Goal: Book appointment/travel/reservation

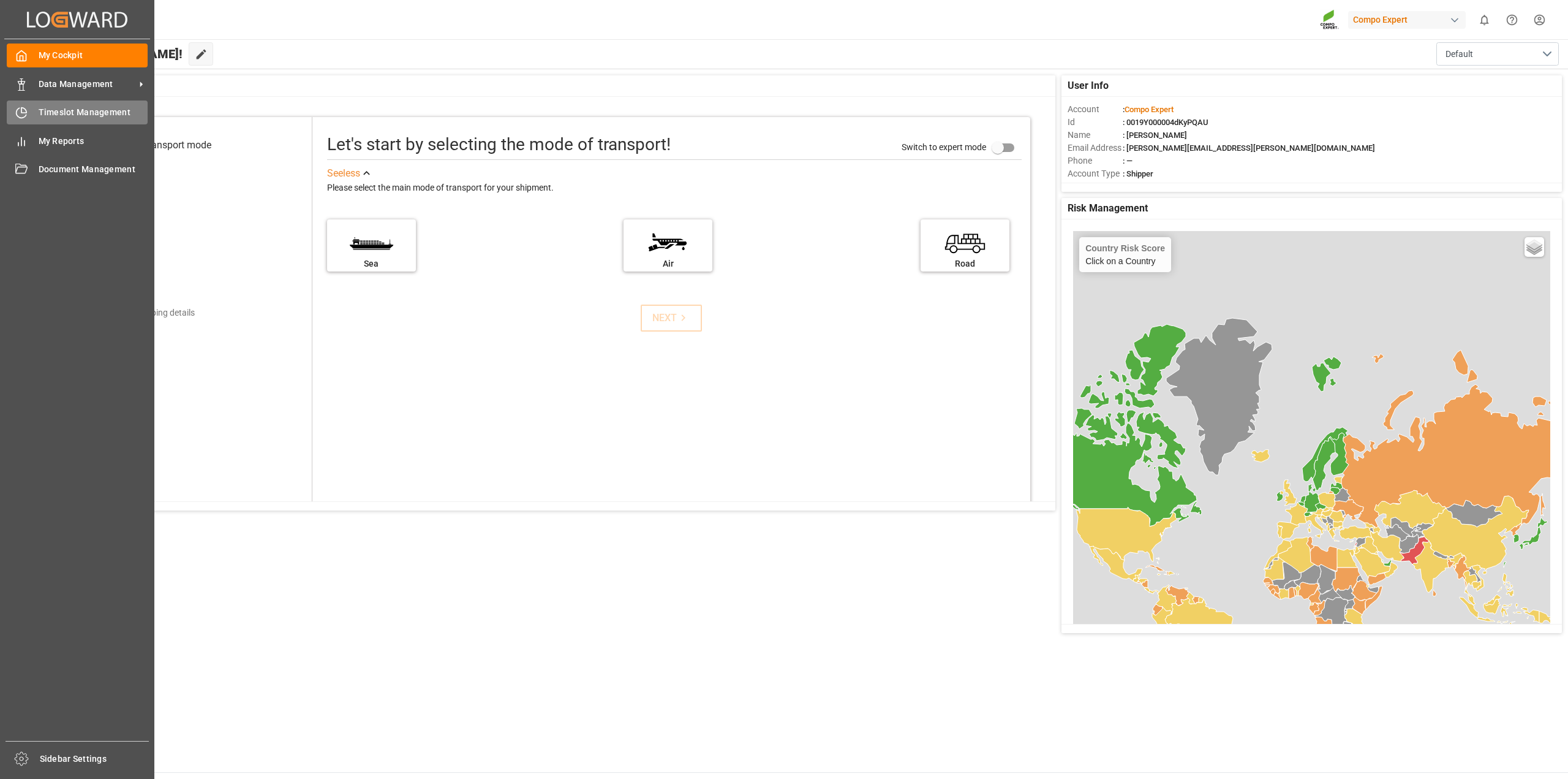
click at [60, 113] on span "Timeslot Management" at bounding box center [93, 113] width 110 height 13
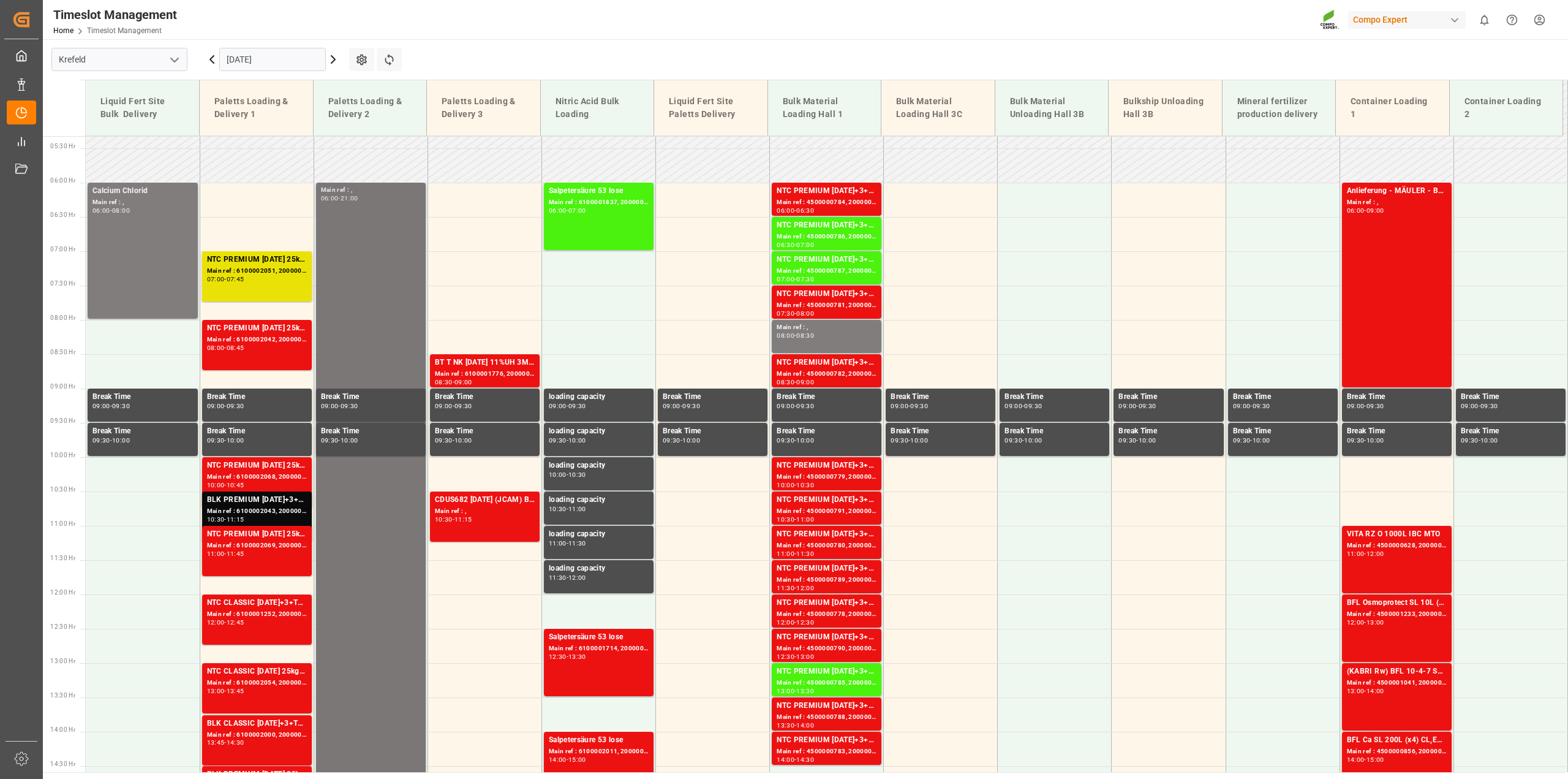
scroll to position [439, 0]
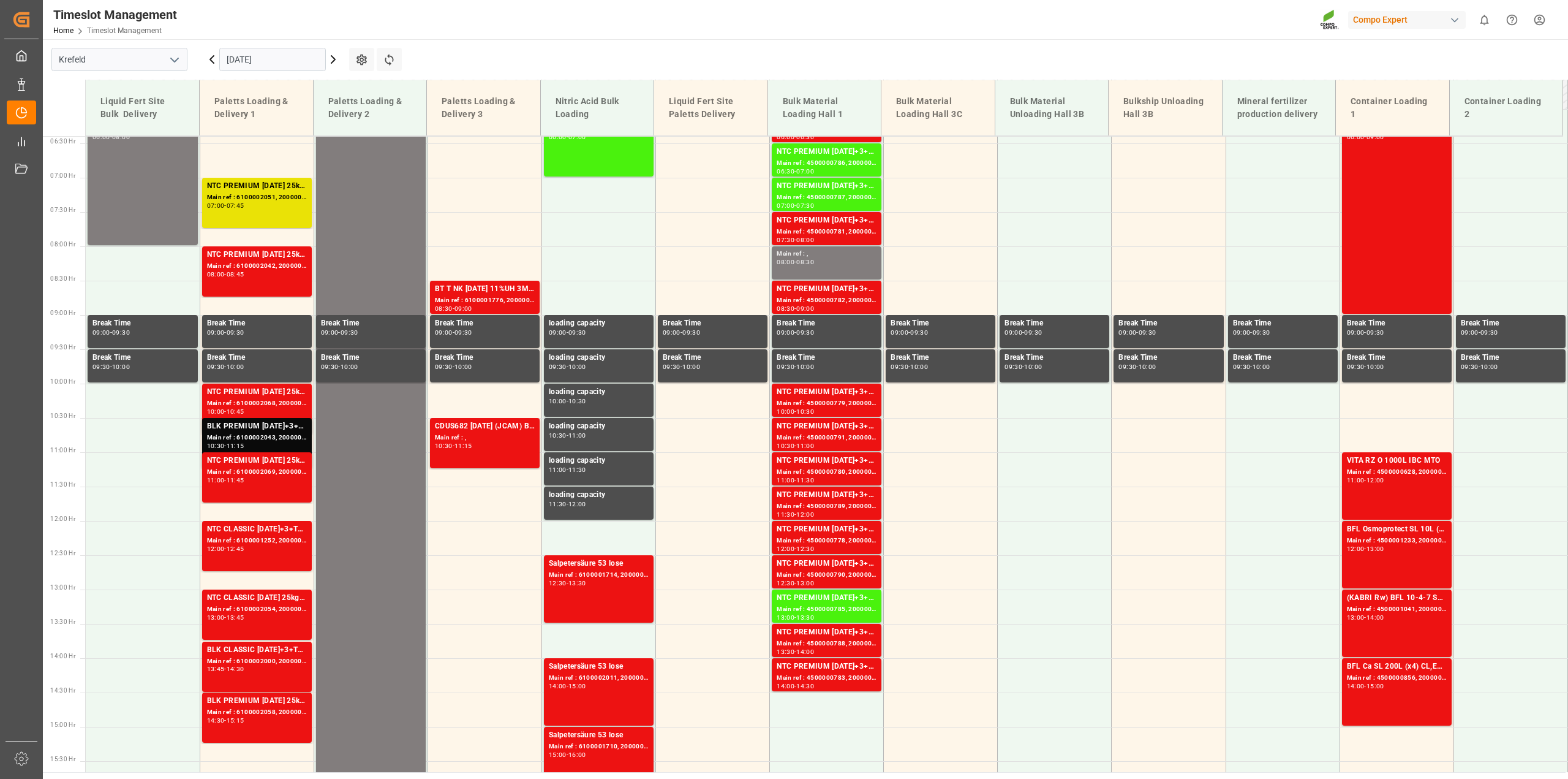
click at [323, 54] on input "[DATE]" at bounding box center [272, 59] width 106 height 23
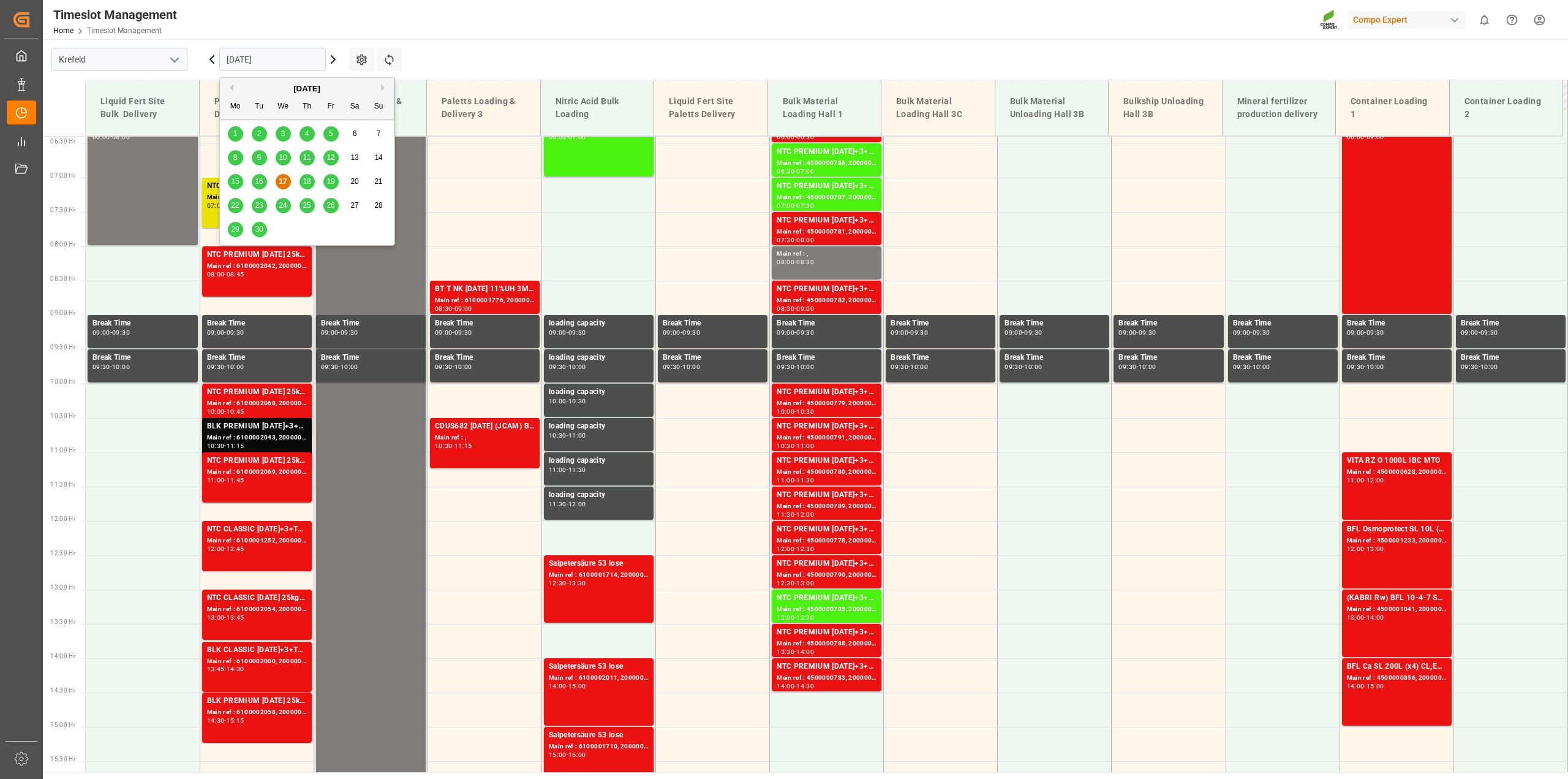
click at [307, 183] on span "18" at bounding box center [306, 181] width 8 height 9
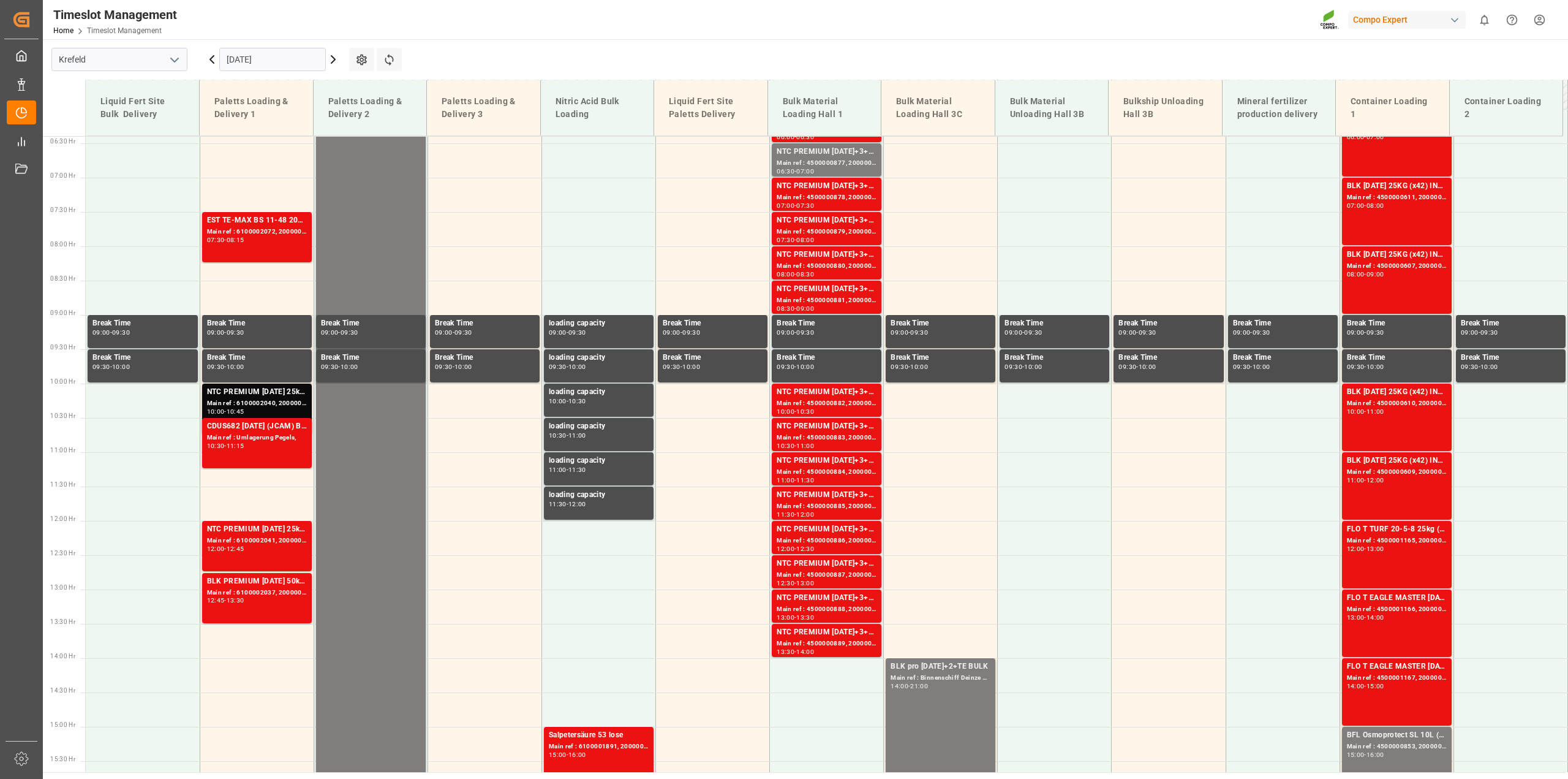
click at [332, 60] on icon at bounding box center [333, 59] width 14 height 14
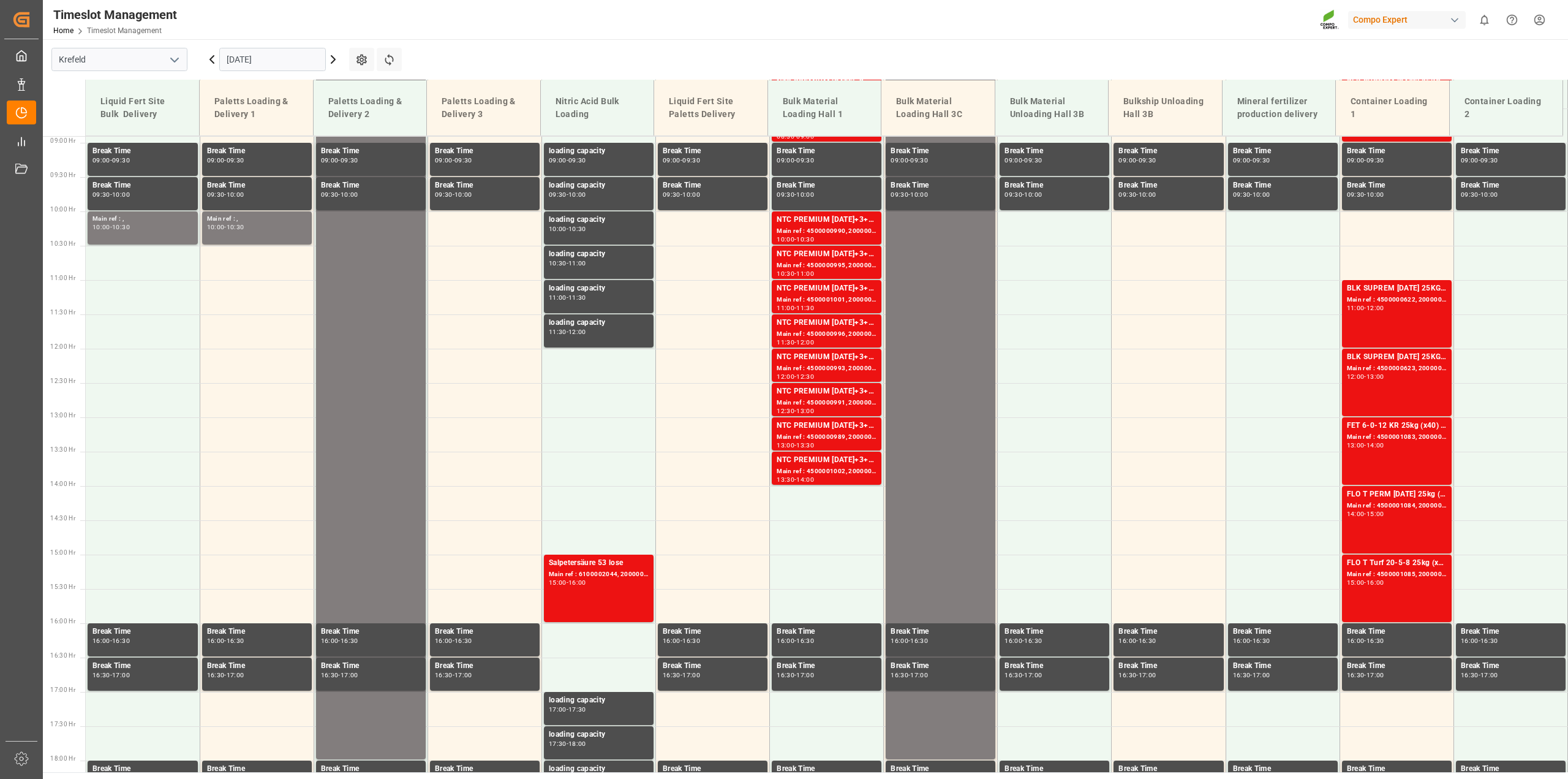
scroll to position [623, 0]
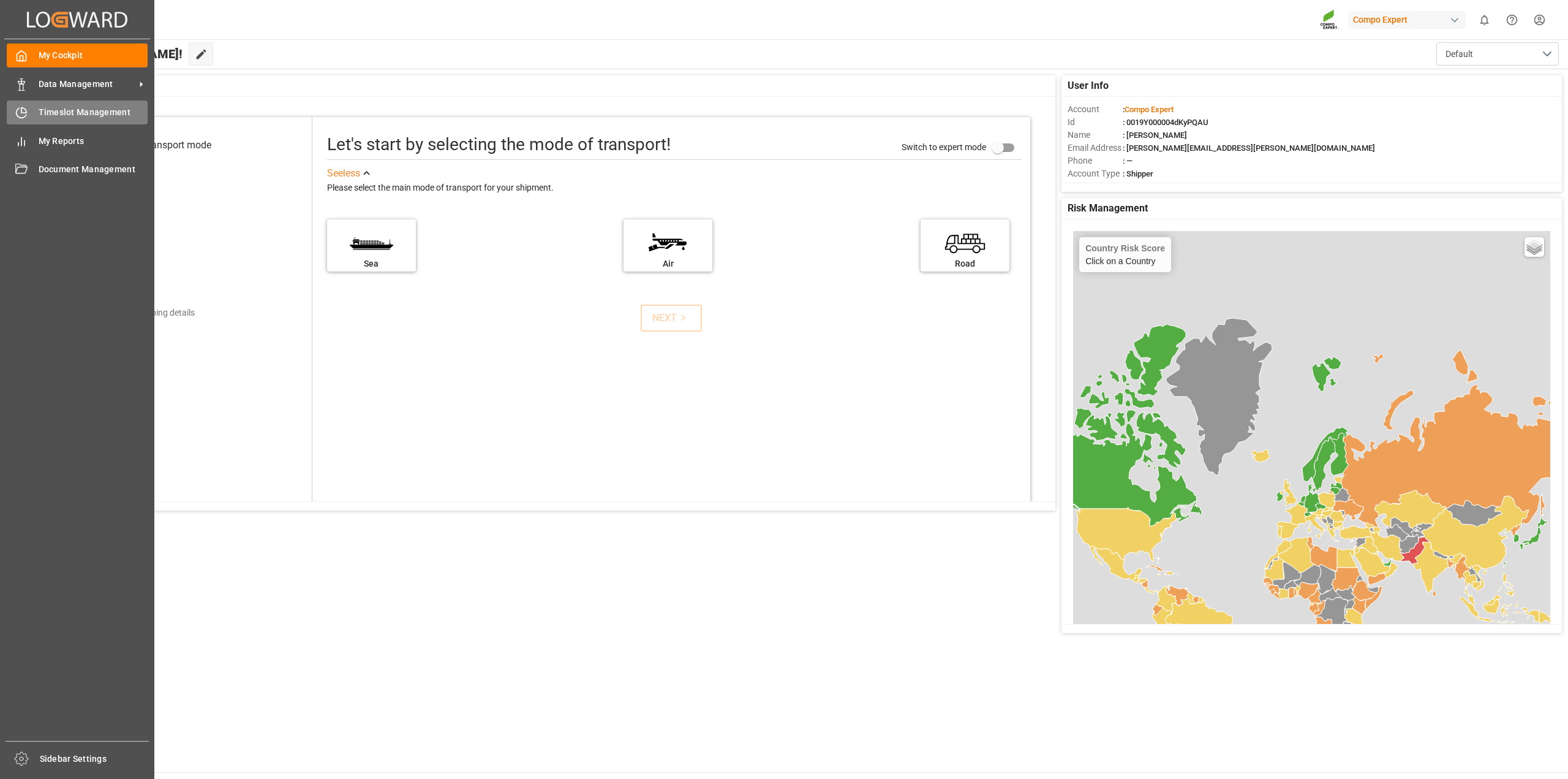
click at [45, 116] on span "Timeslot Management" at bounding box center [93, 113] width 110 height 13
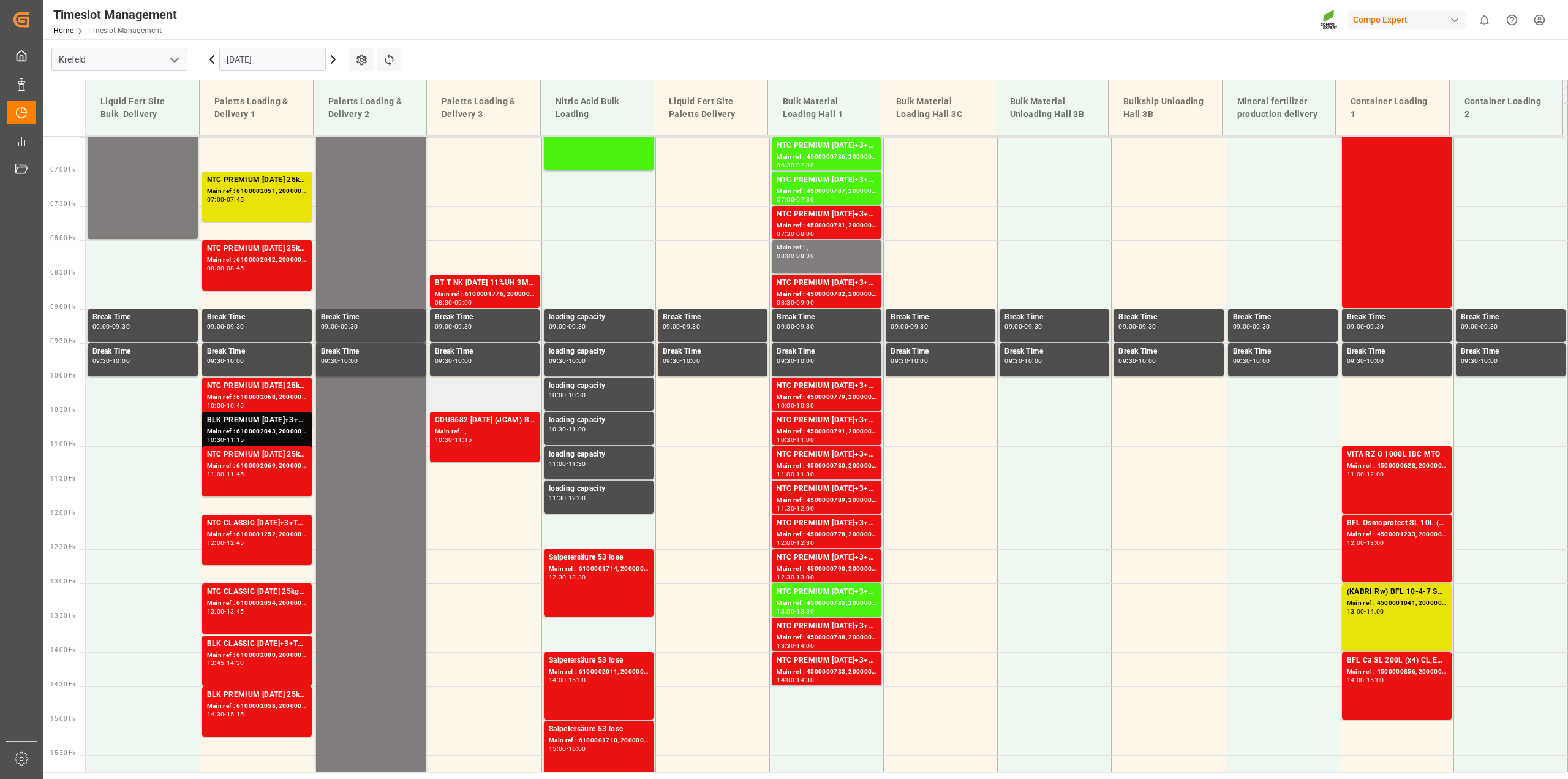
scroll to position [385, 0]
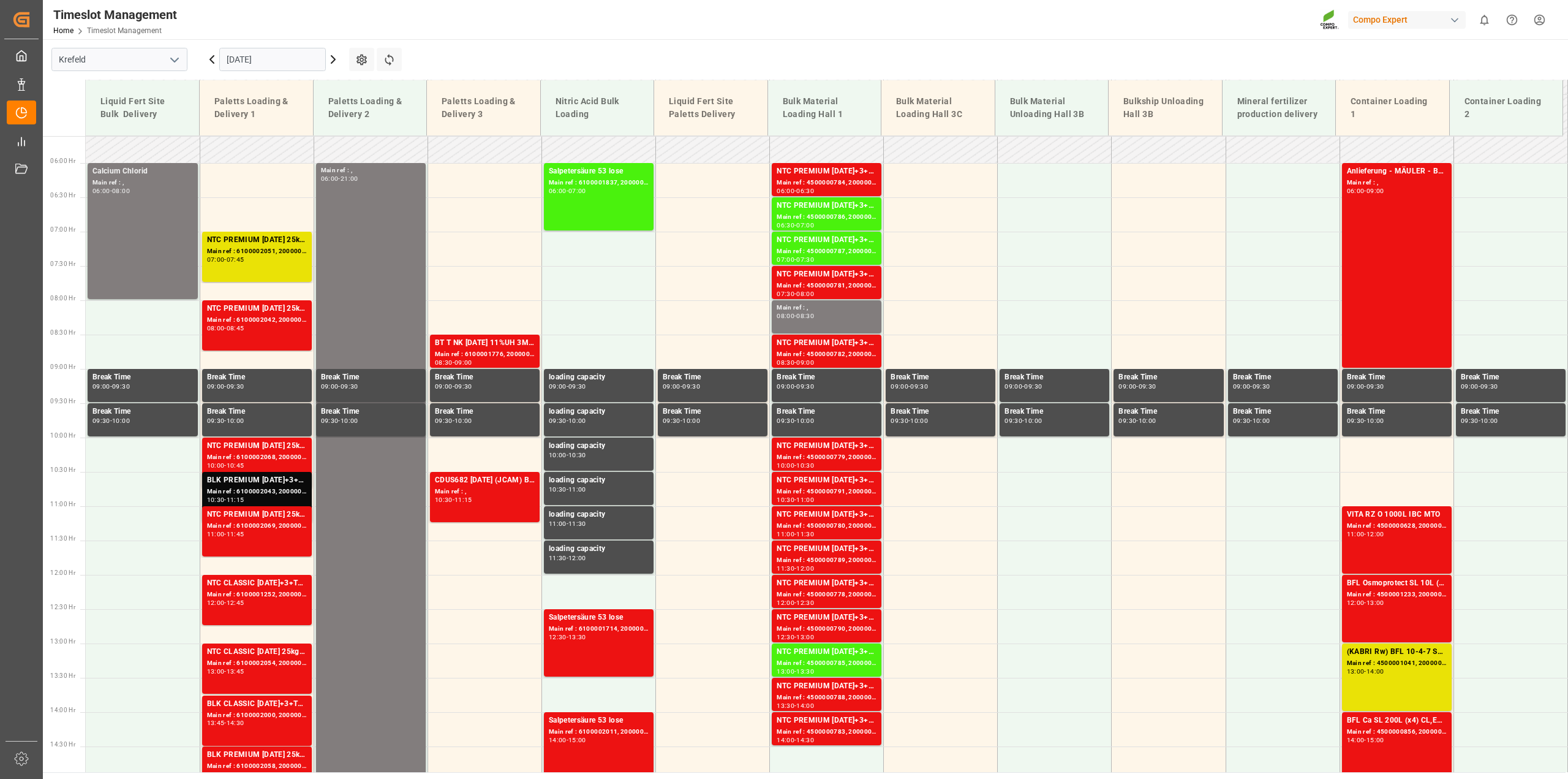
click at [316, 63] on input "[DATE]" at bounding box center [272, 59] width 106 height 23
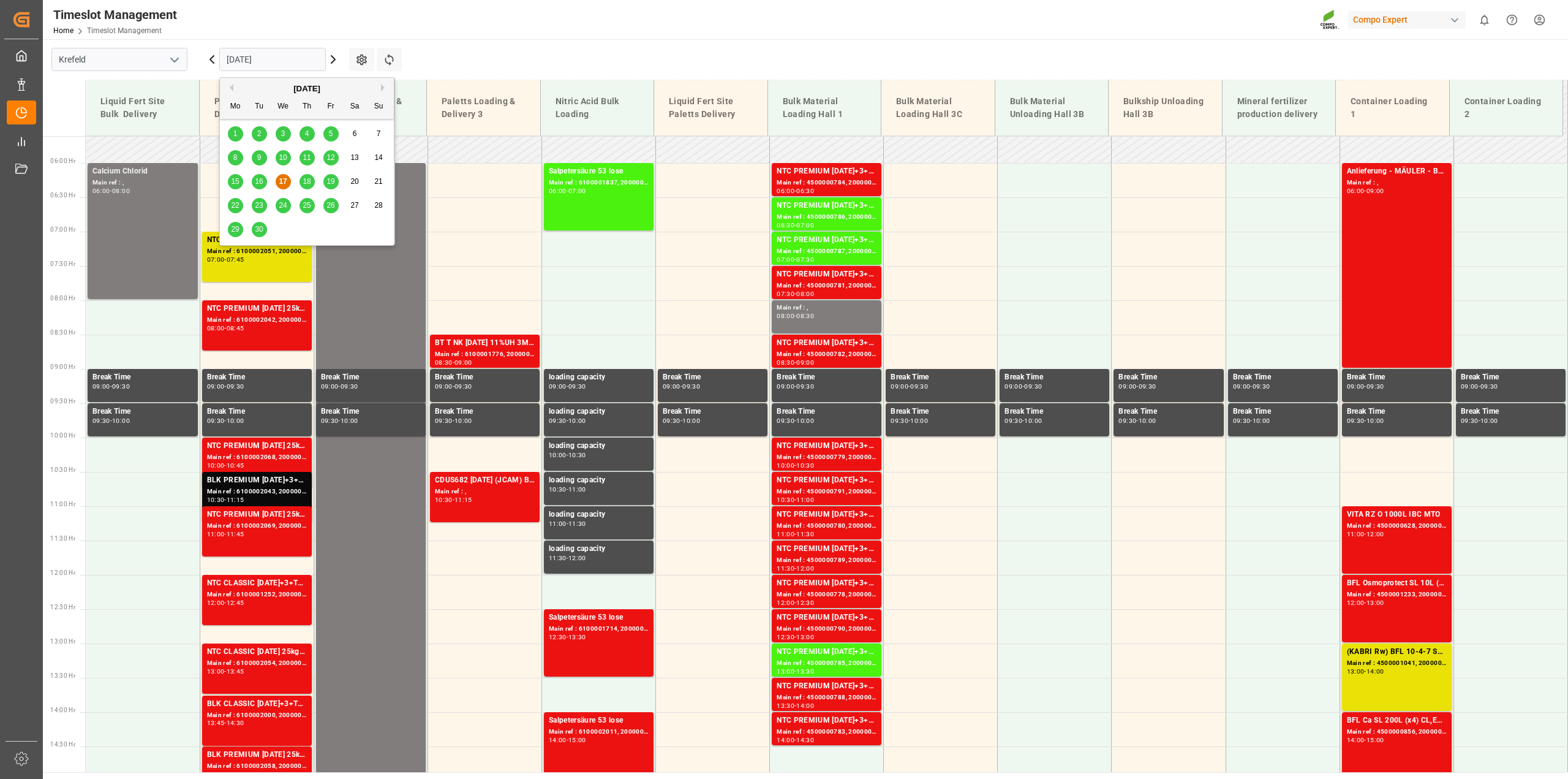
click at [309, 191] on div "15 16 17 18 19 20 21" at bounding box center [306, 181] width 167 height 24
click at [307, 181] on span "18" at bounding box center [306, 181] width 8 height 9
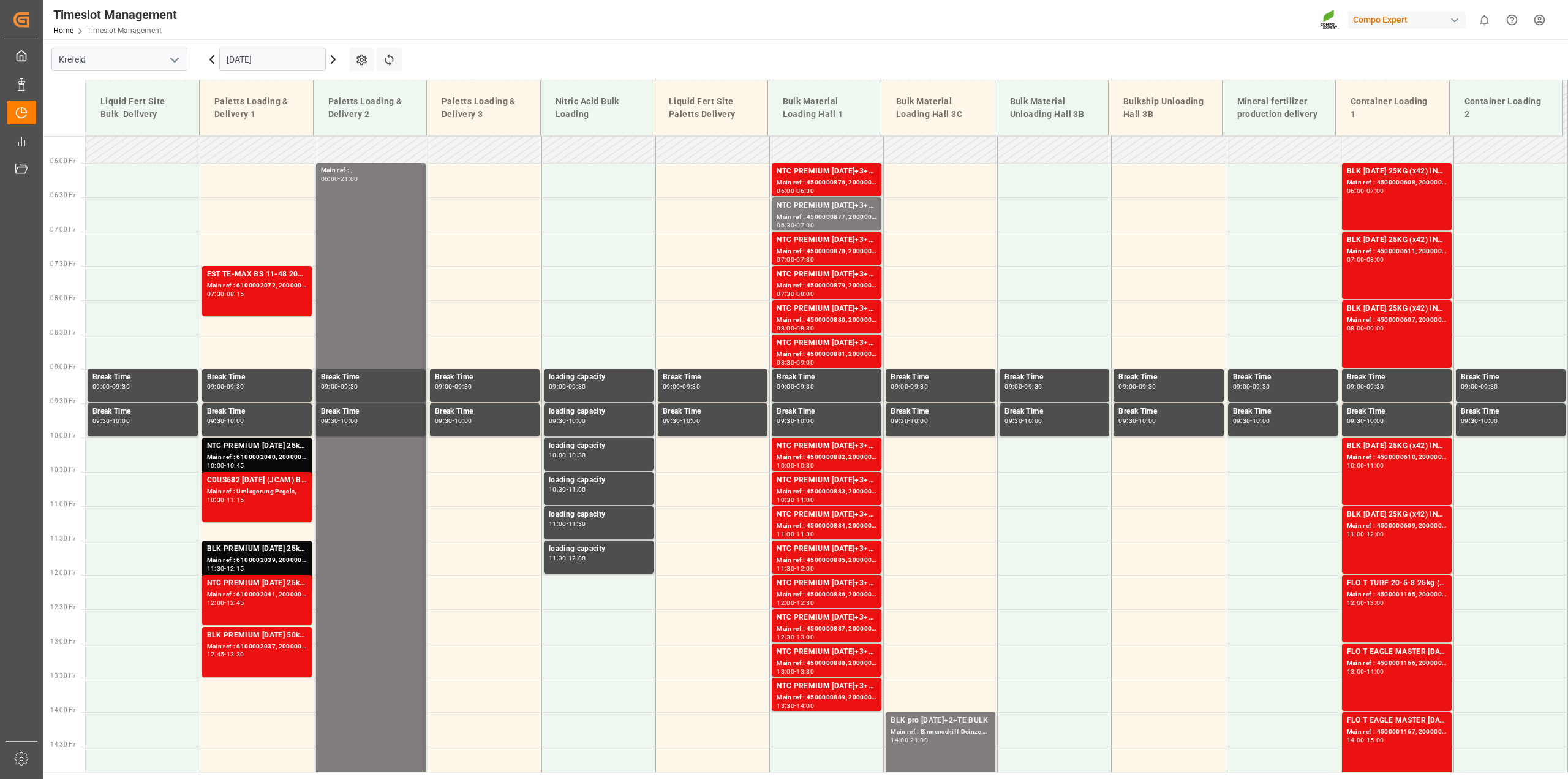
click at [319, 60] on input "[DATE]" at bounding box center [272, 59] width 106 height 23
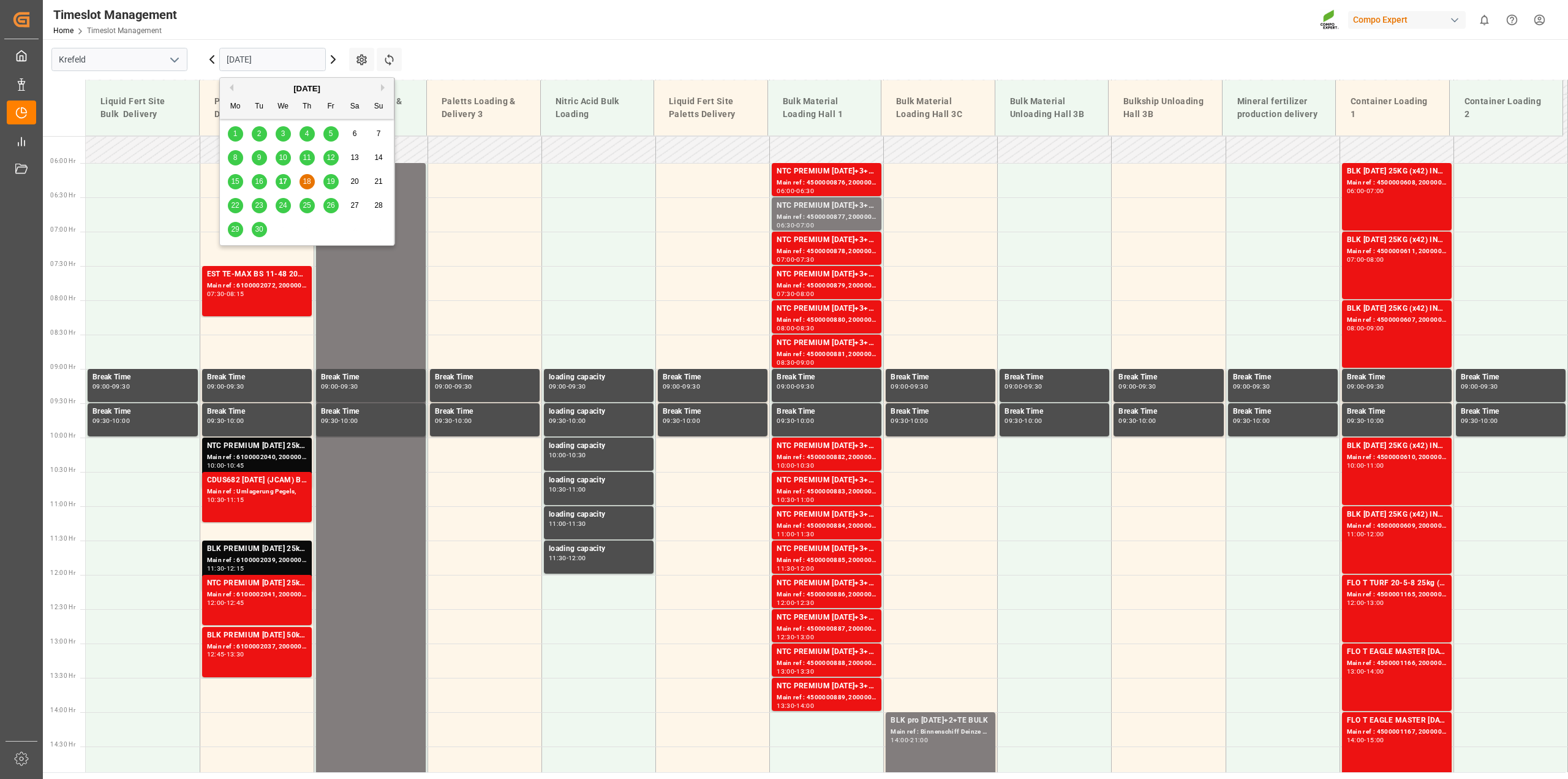
click at [331, 180] on span "19" at bounding box center [330, 181] width 8 height 9
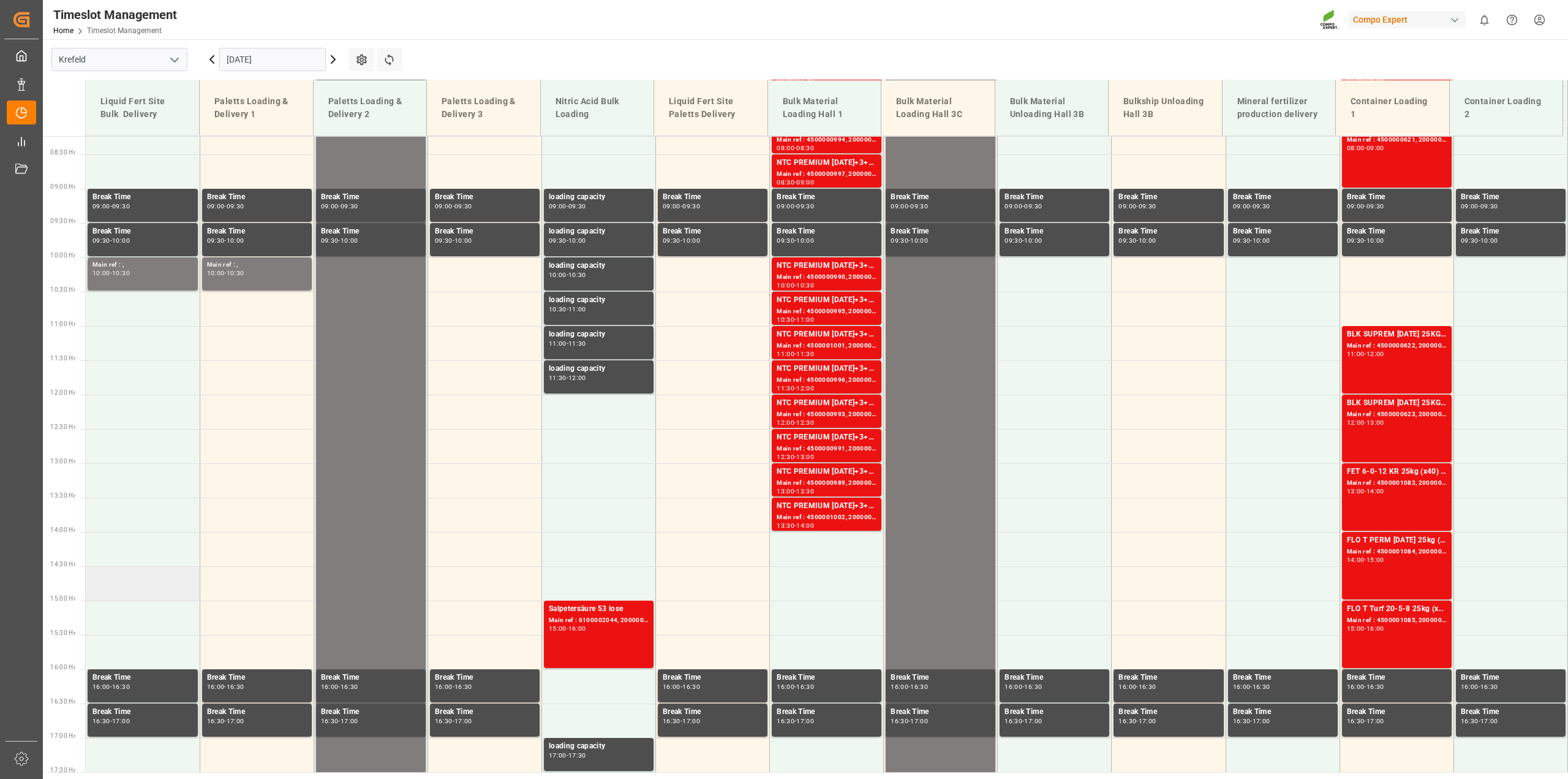
scroll to position [507, 0]
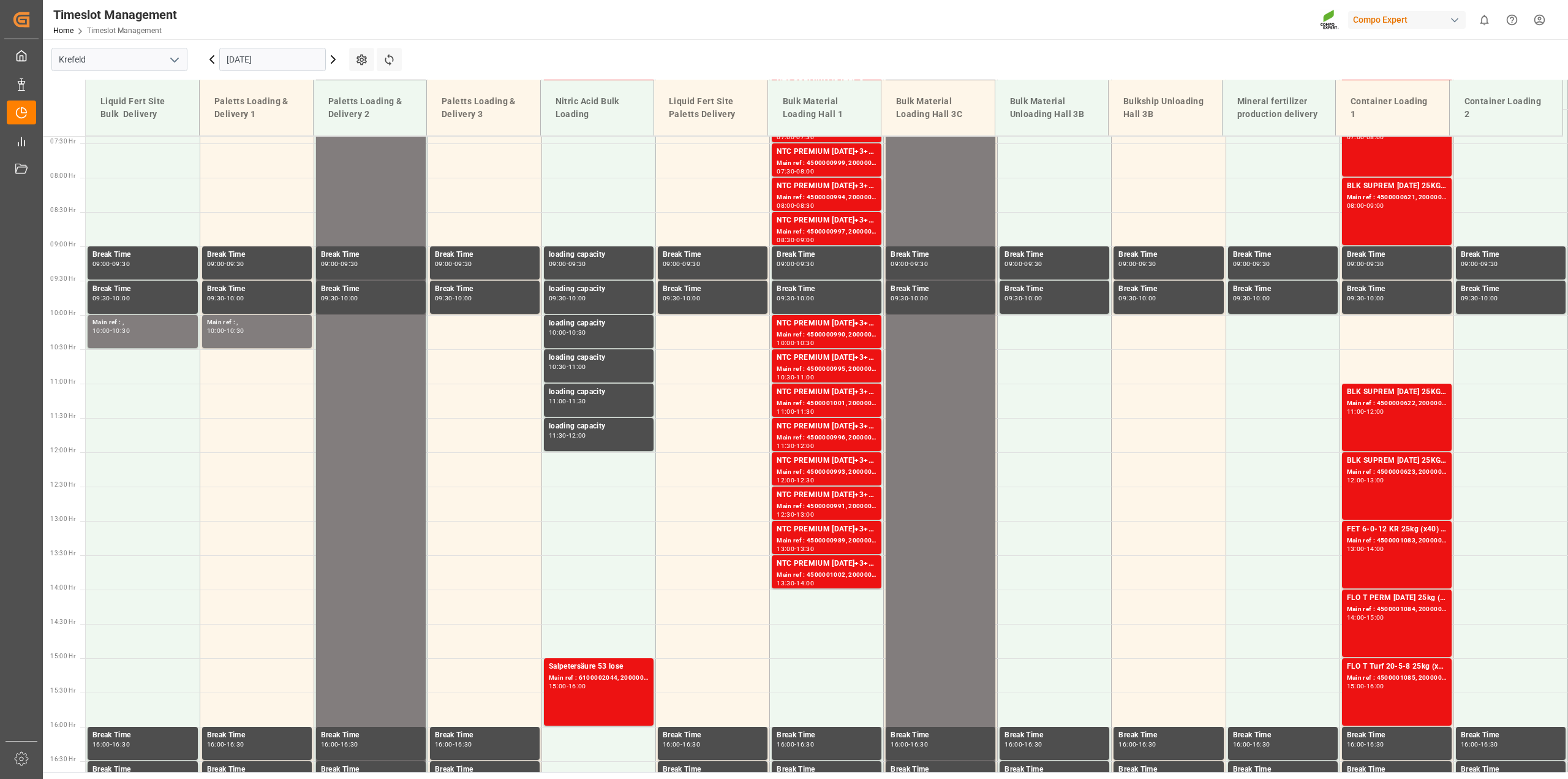
click at [213, 62] on icon at bounding box center [212, 59] width 4 height 7
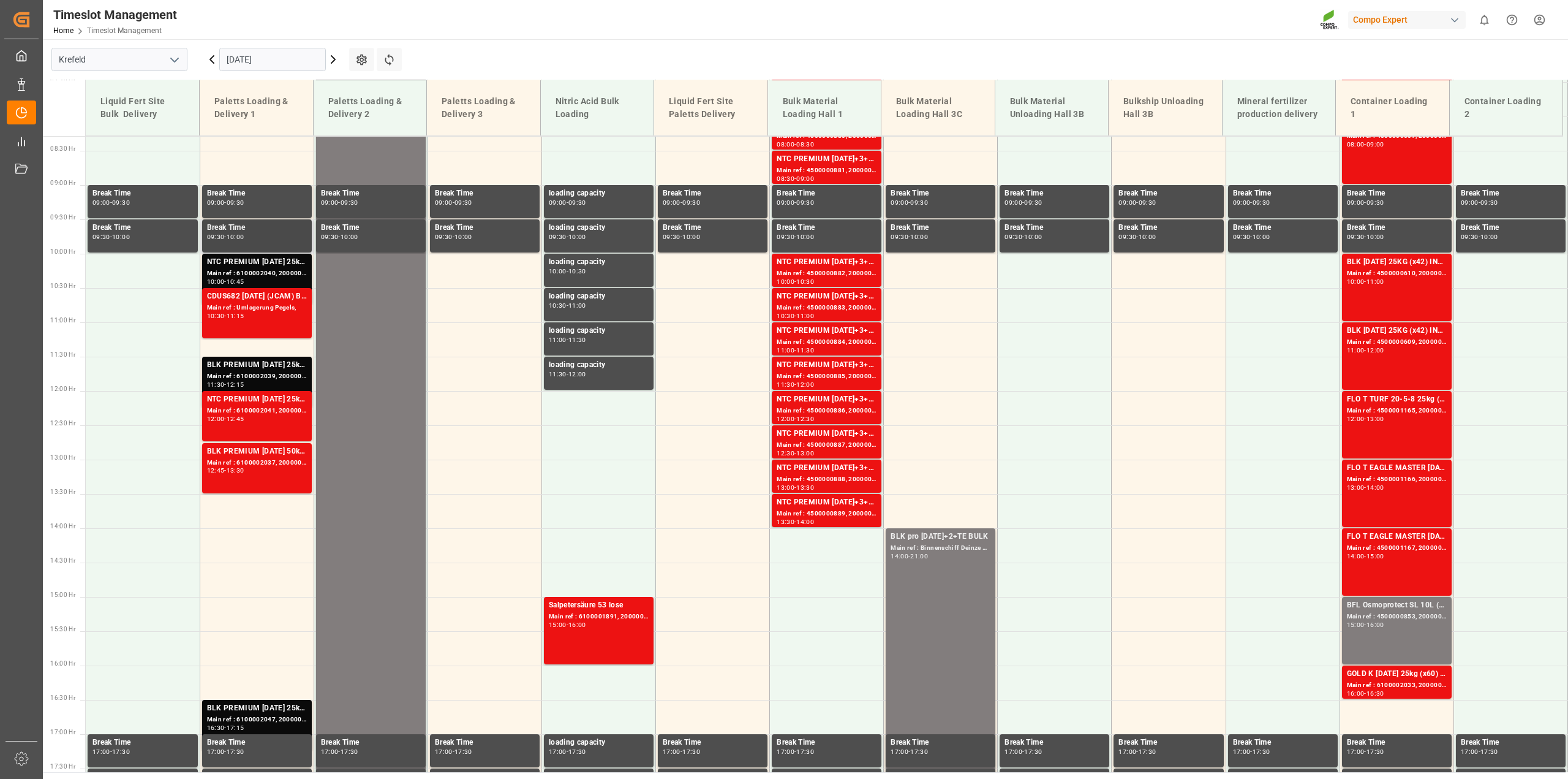
scroll to position [385, 0]
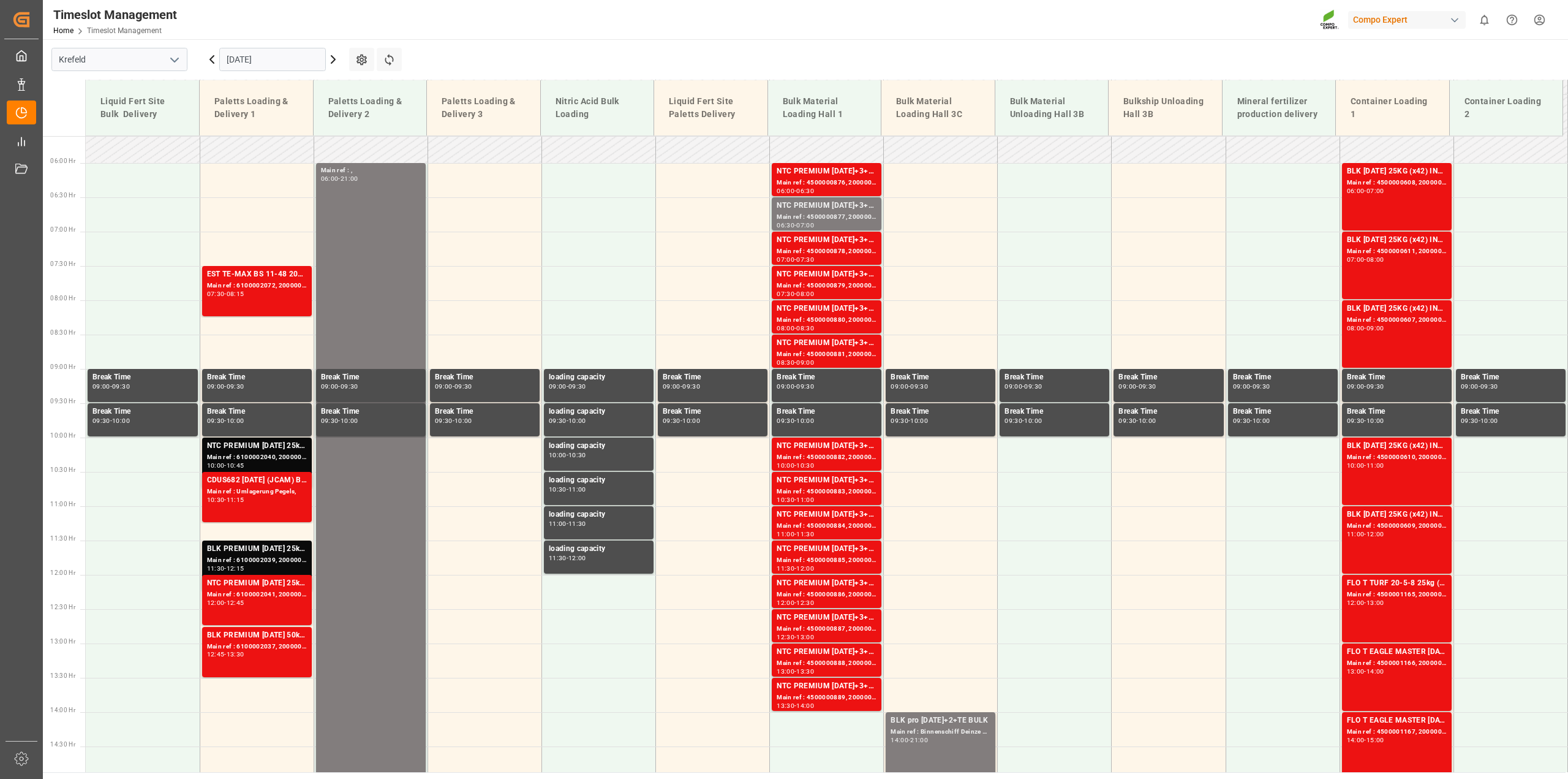
click at [214, 63] on icon at bounding box center [212, 59] width 4 height 7
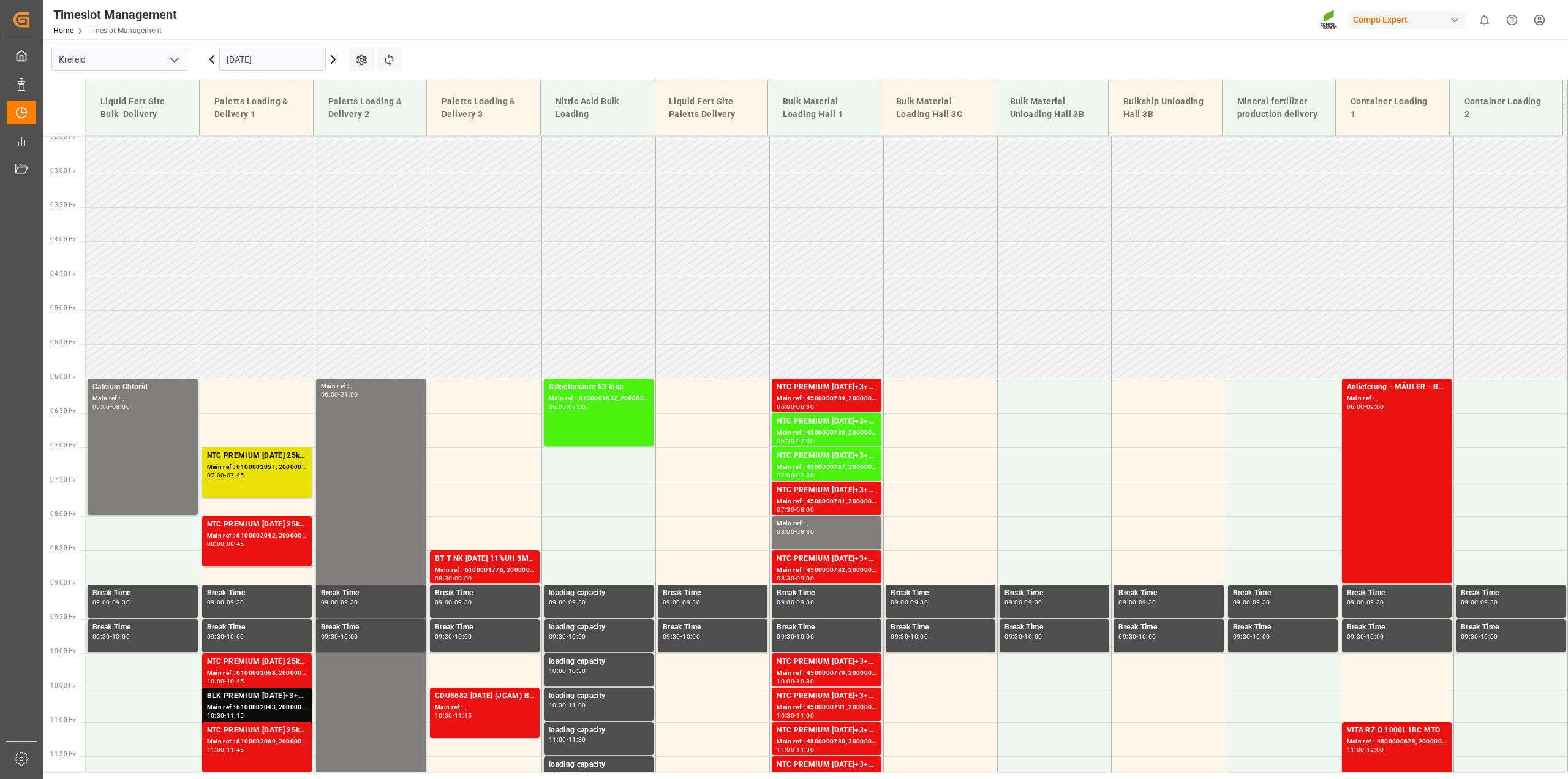
scroll to position [139, 0]
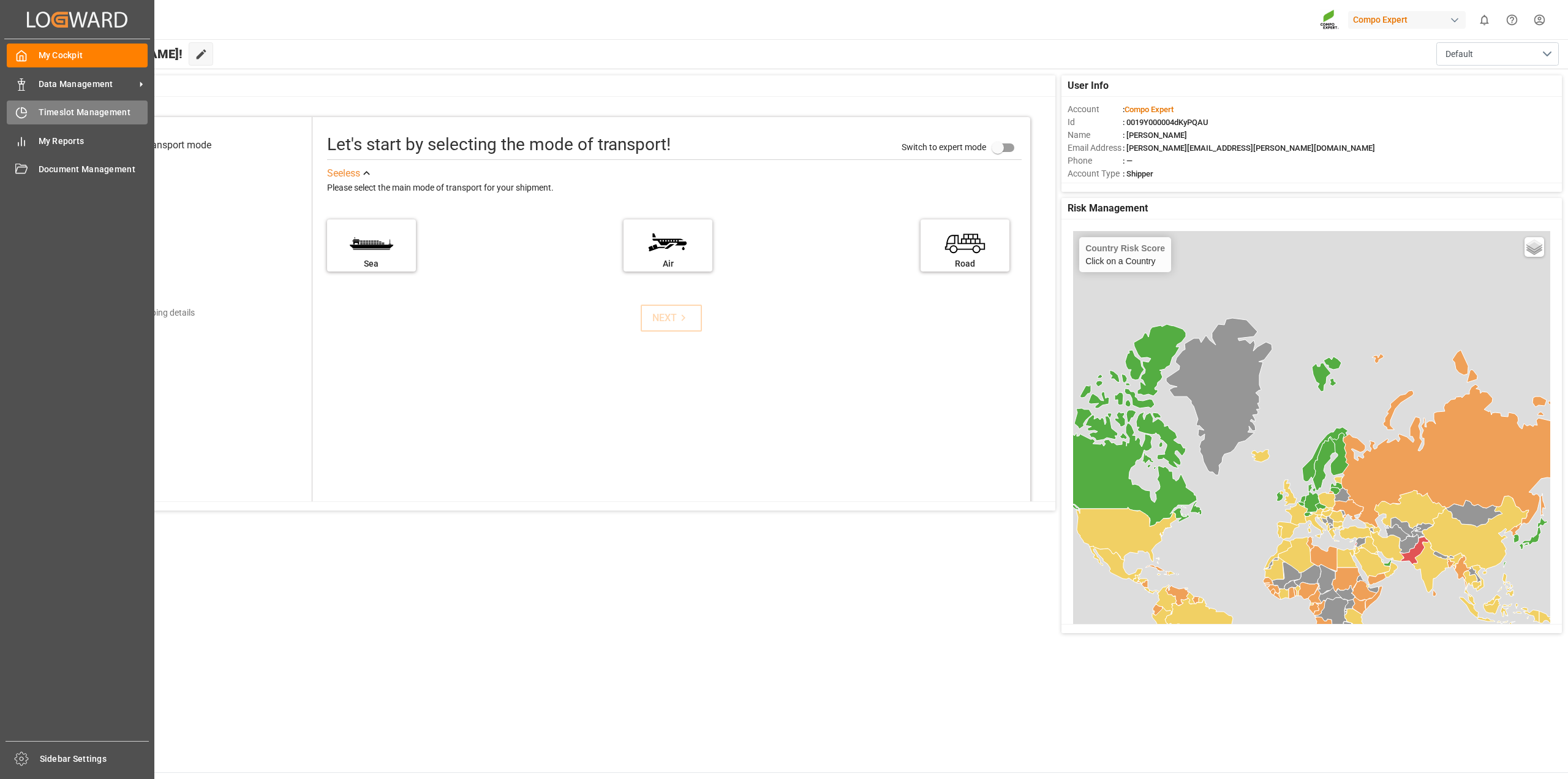
click at [24, 111] on icon at bounding box center [21, 113] width 13 height 13
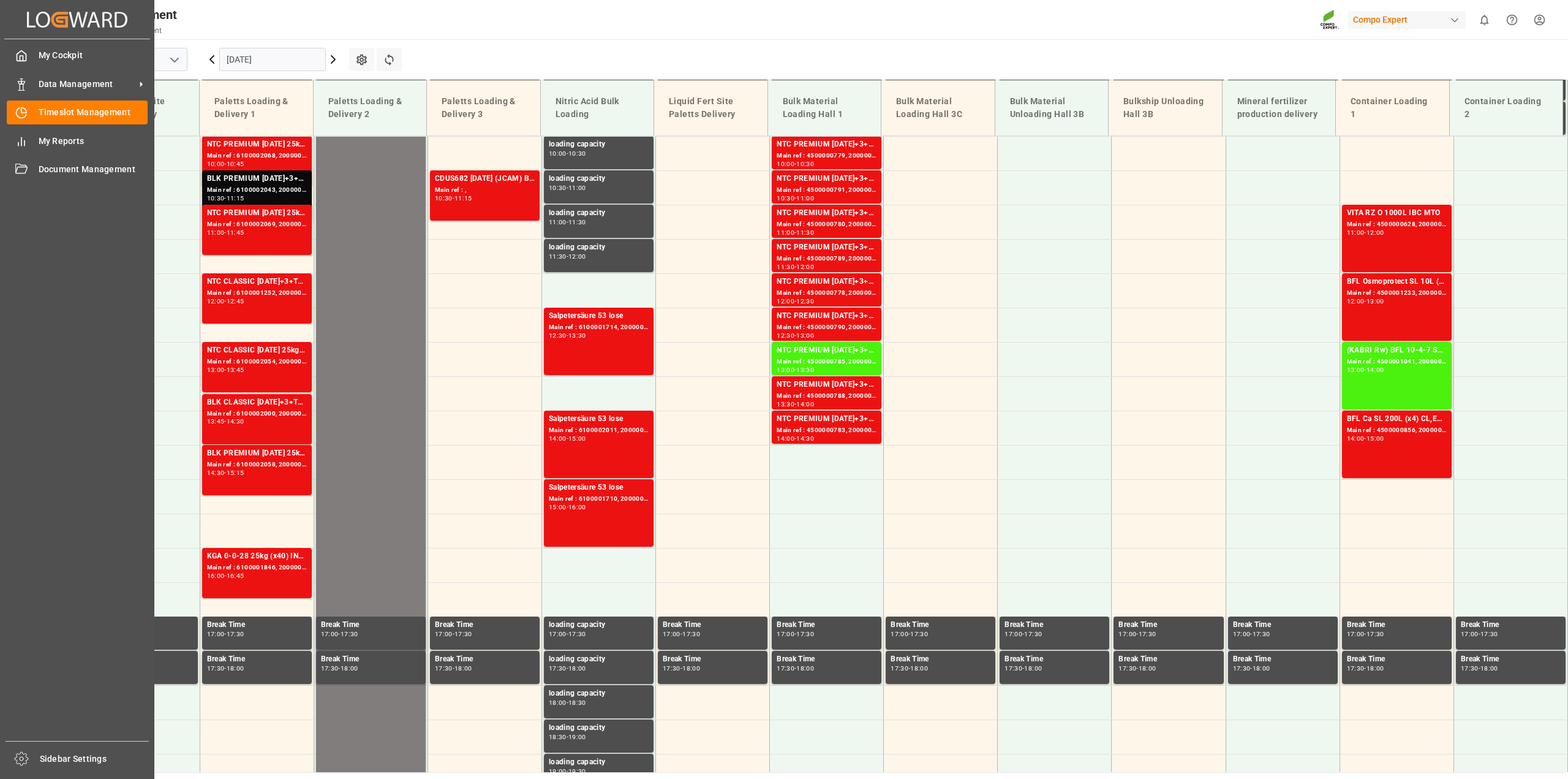
scroll to position [691, 0]
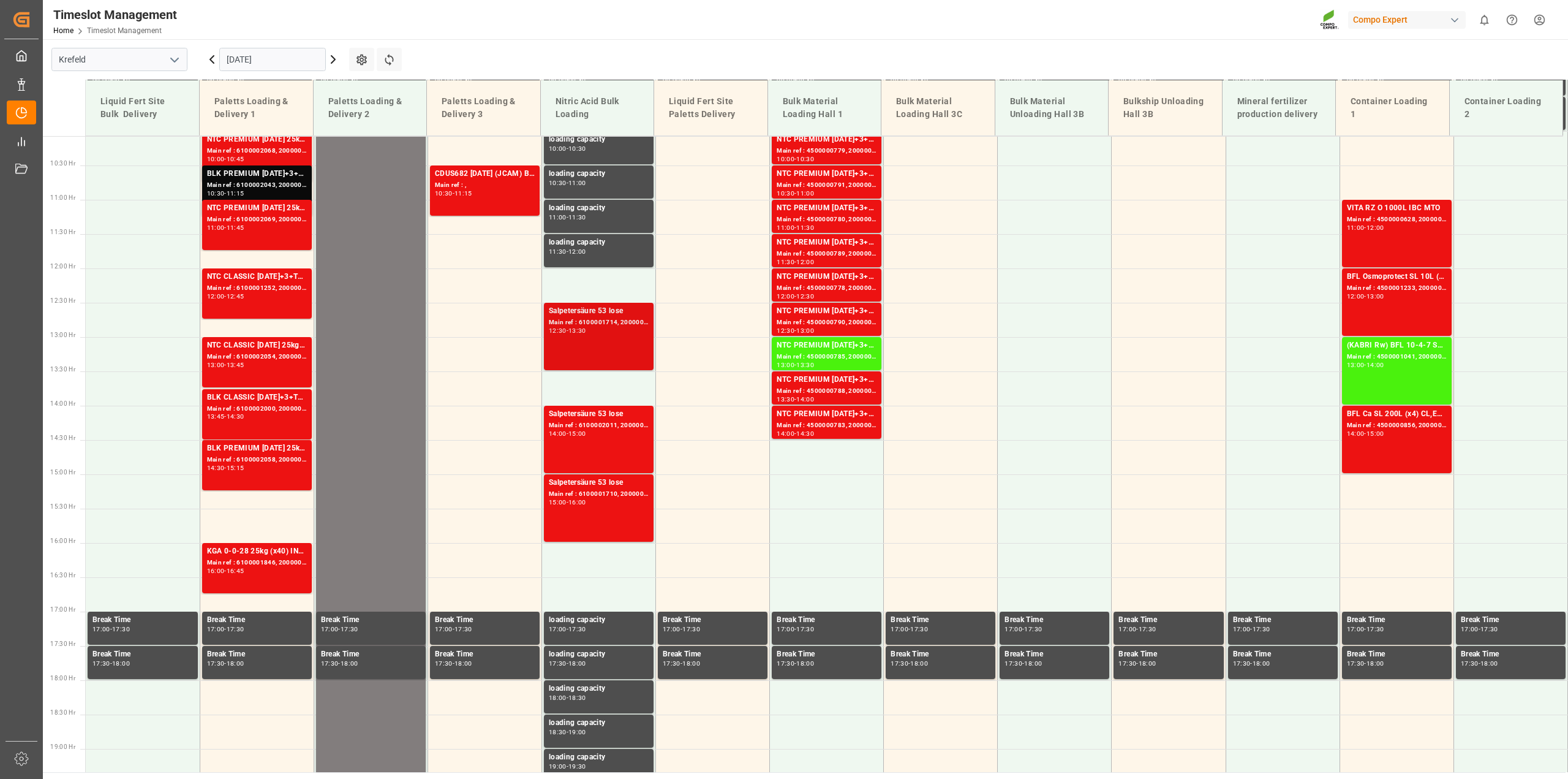
click at [588, 319] on div "Main ref : 6100001714, 2000001425" at bounding box center [599, 322] width 100 height 11
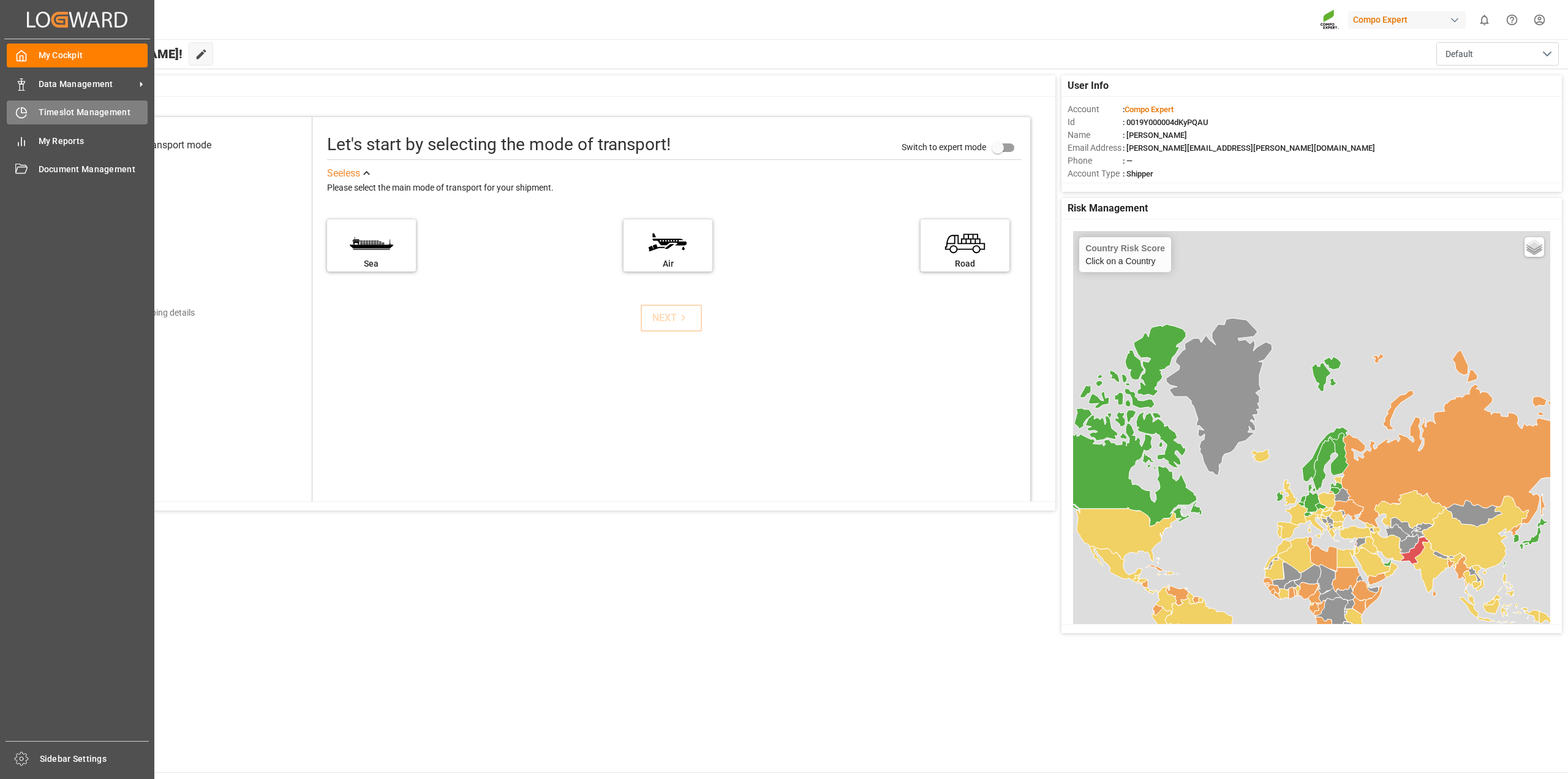
click at [87, 114] on span "Timeslot Management" at bounding box center [93, 113] width 110 height 13
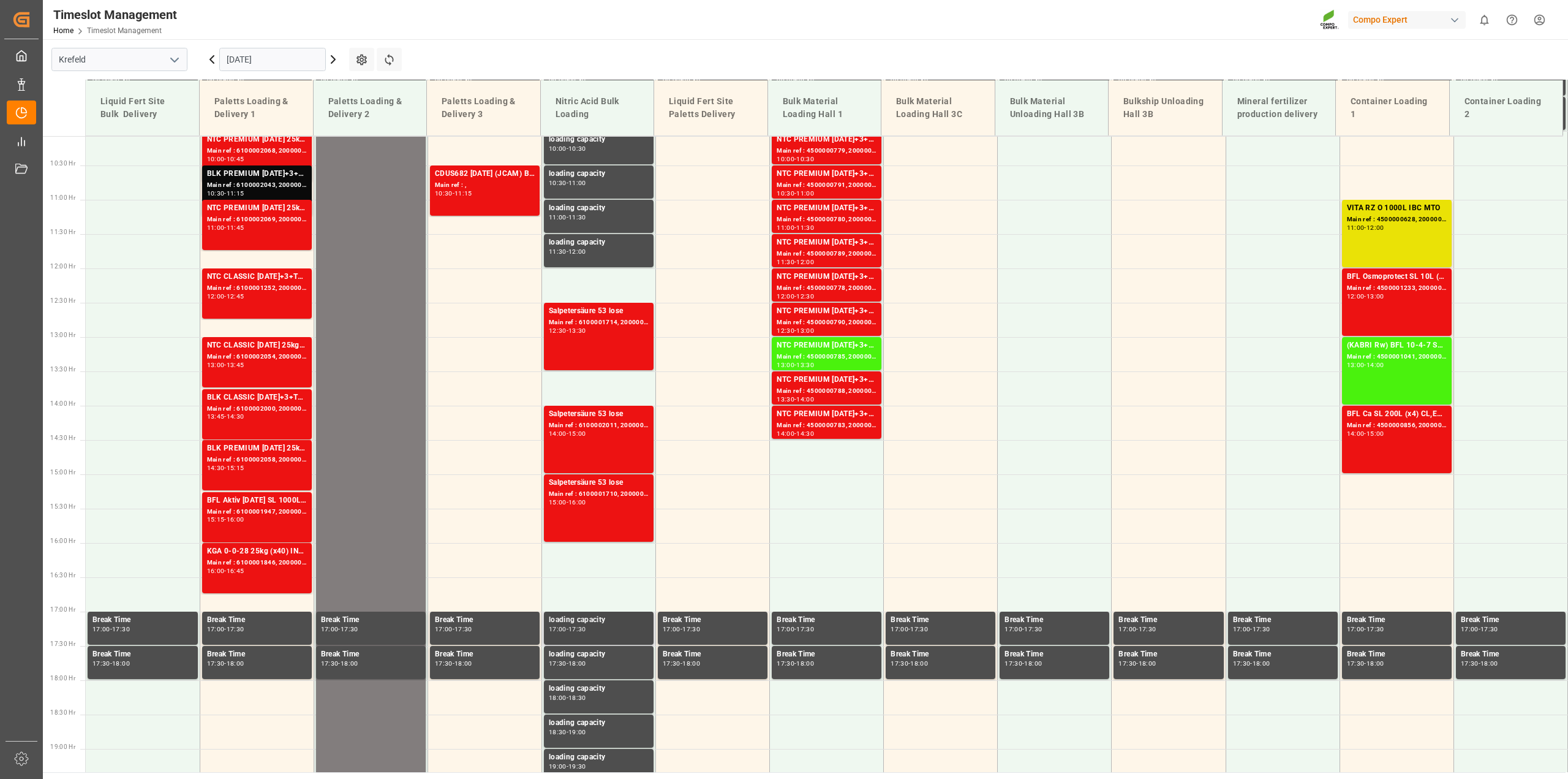
scroll to position [630, 0]
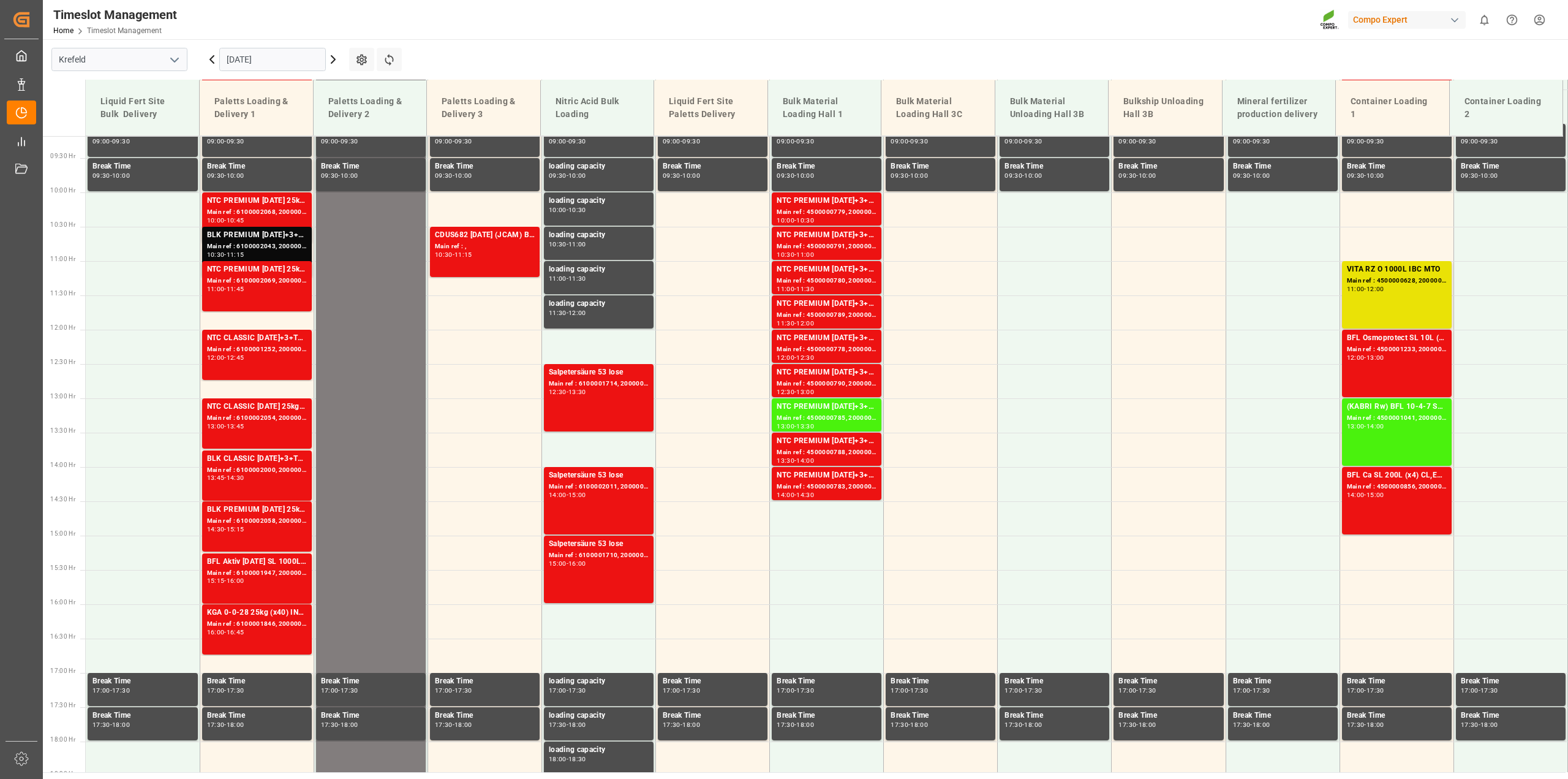
click at [317, 61] on input "[DATE]" at bounding box center [272, 59] width 106 height 23
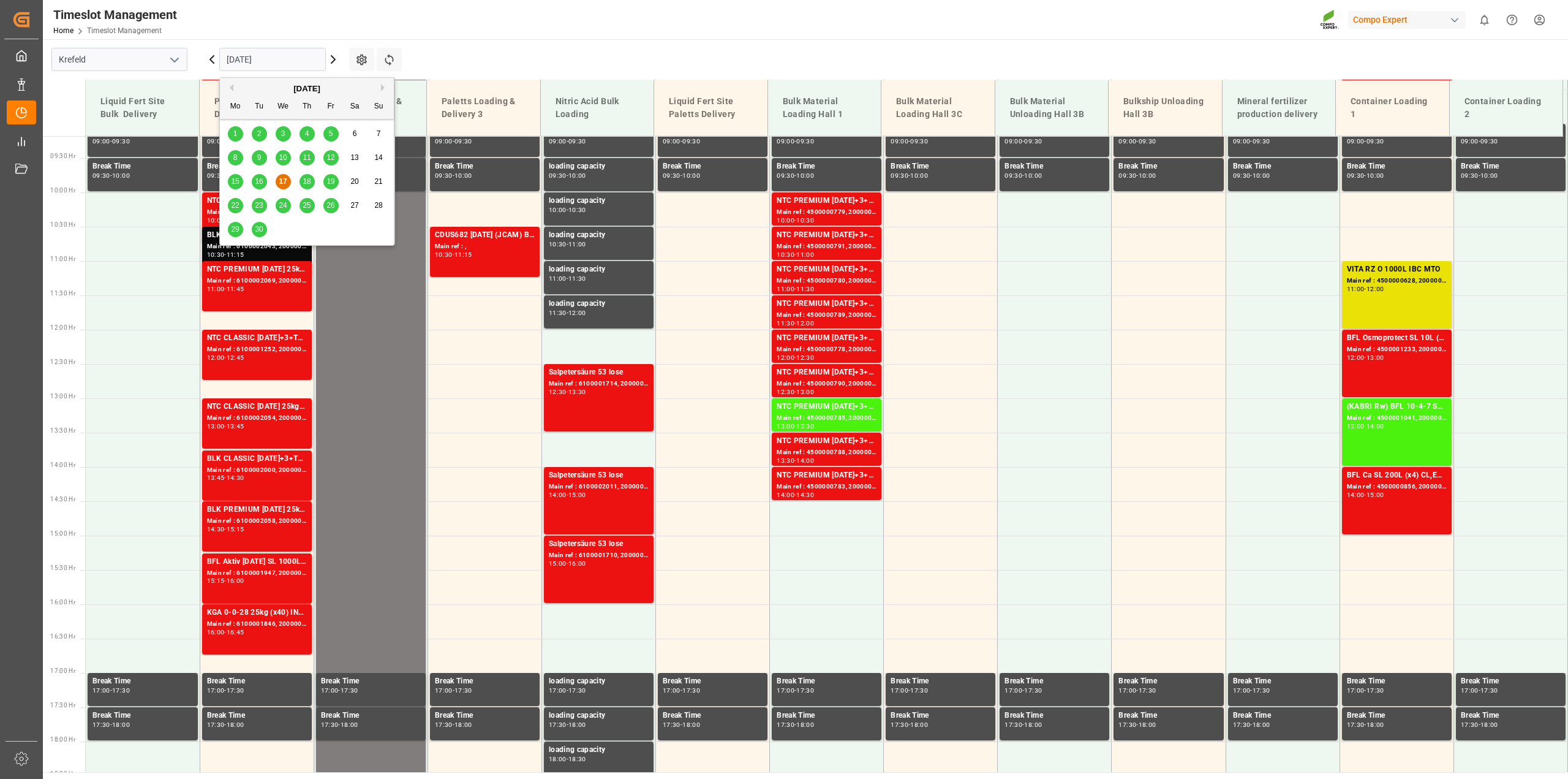
click at [307, 182] on span "18" at bounding box center [306, 181] width 8 height 9
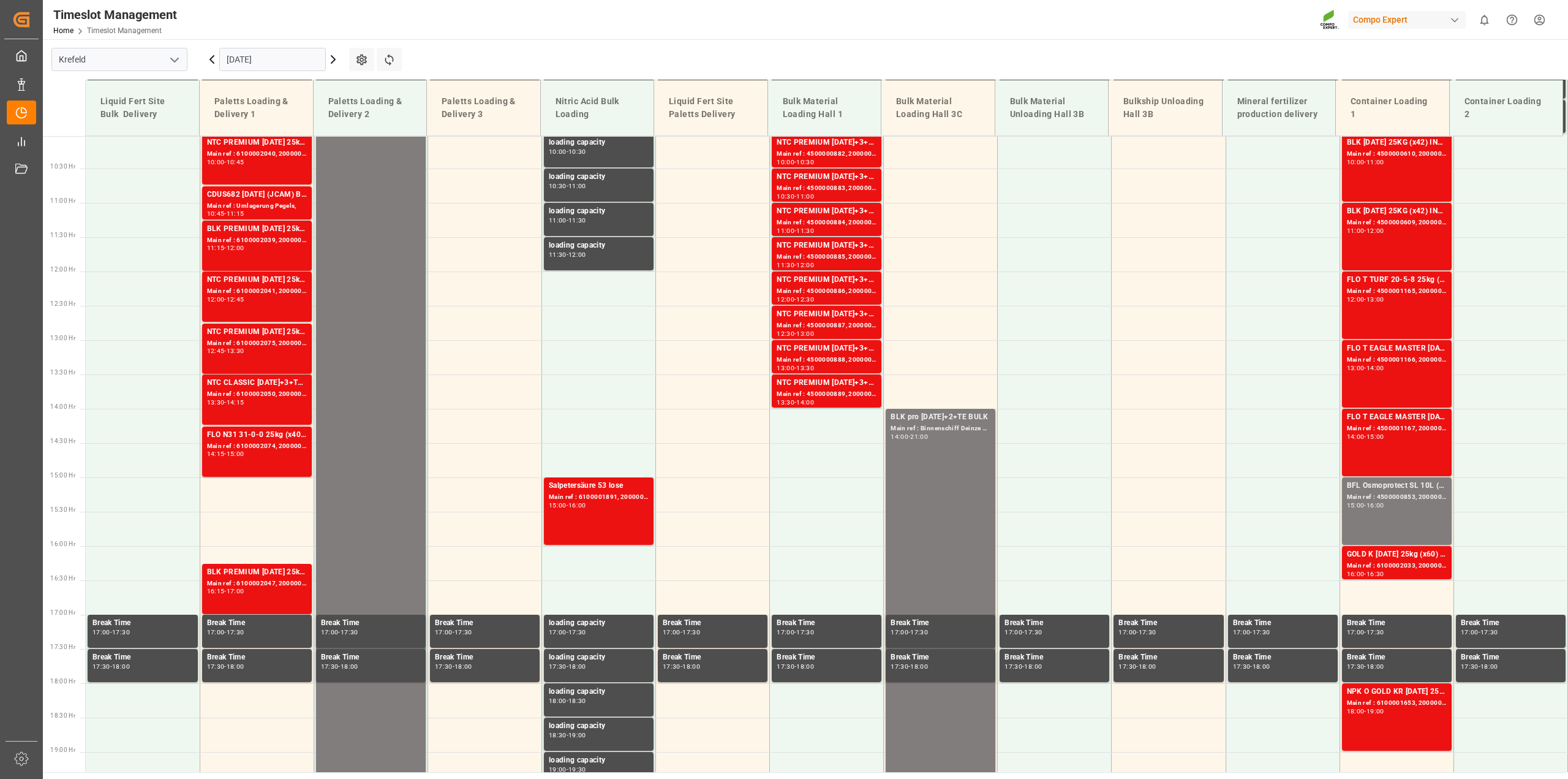
scroll to position [691, 0]
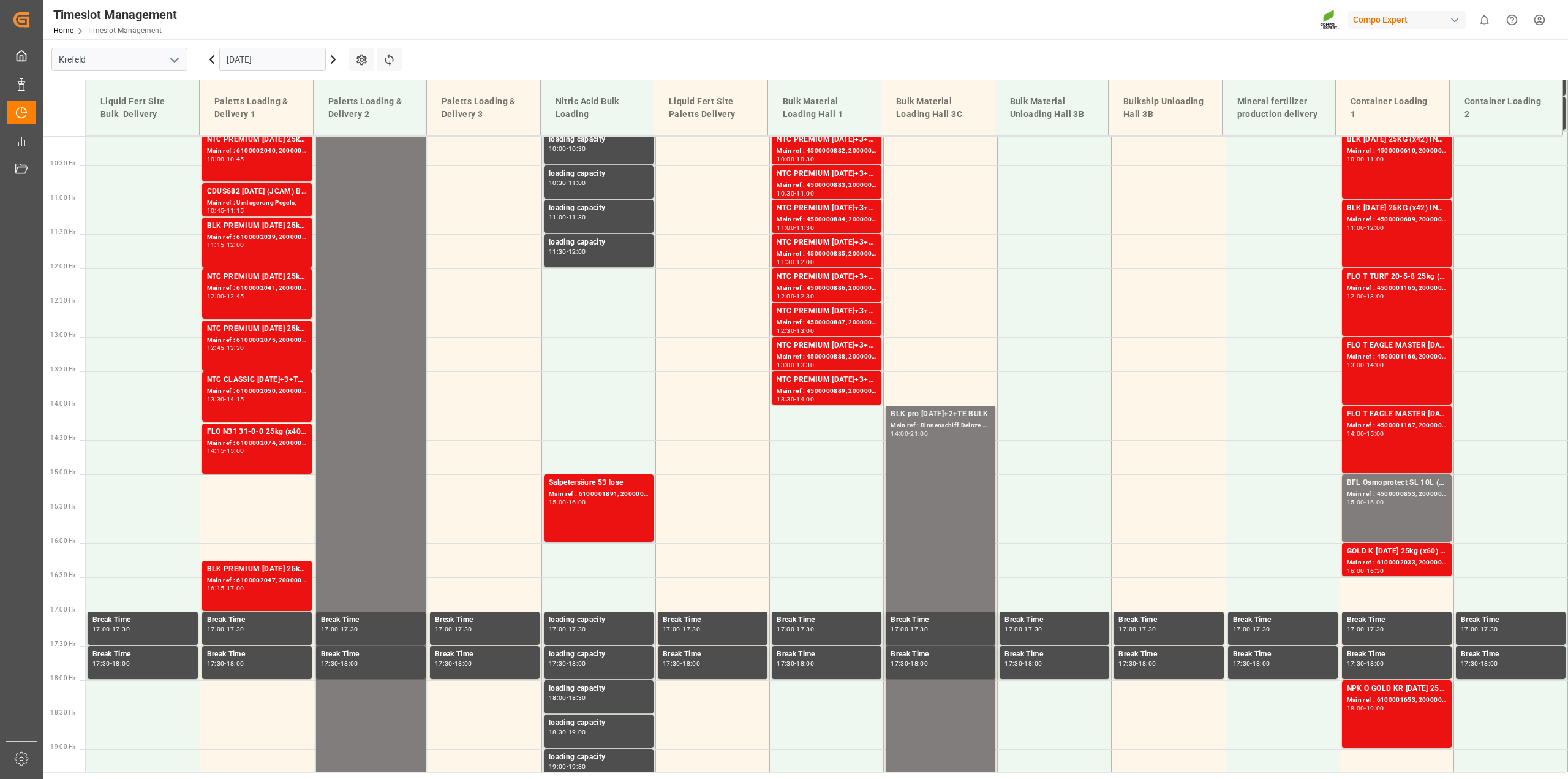
click at [319, 62] on input "[DATE]" at bounding box center [272, 59] width 106 height 23
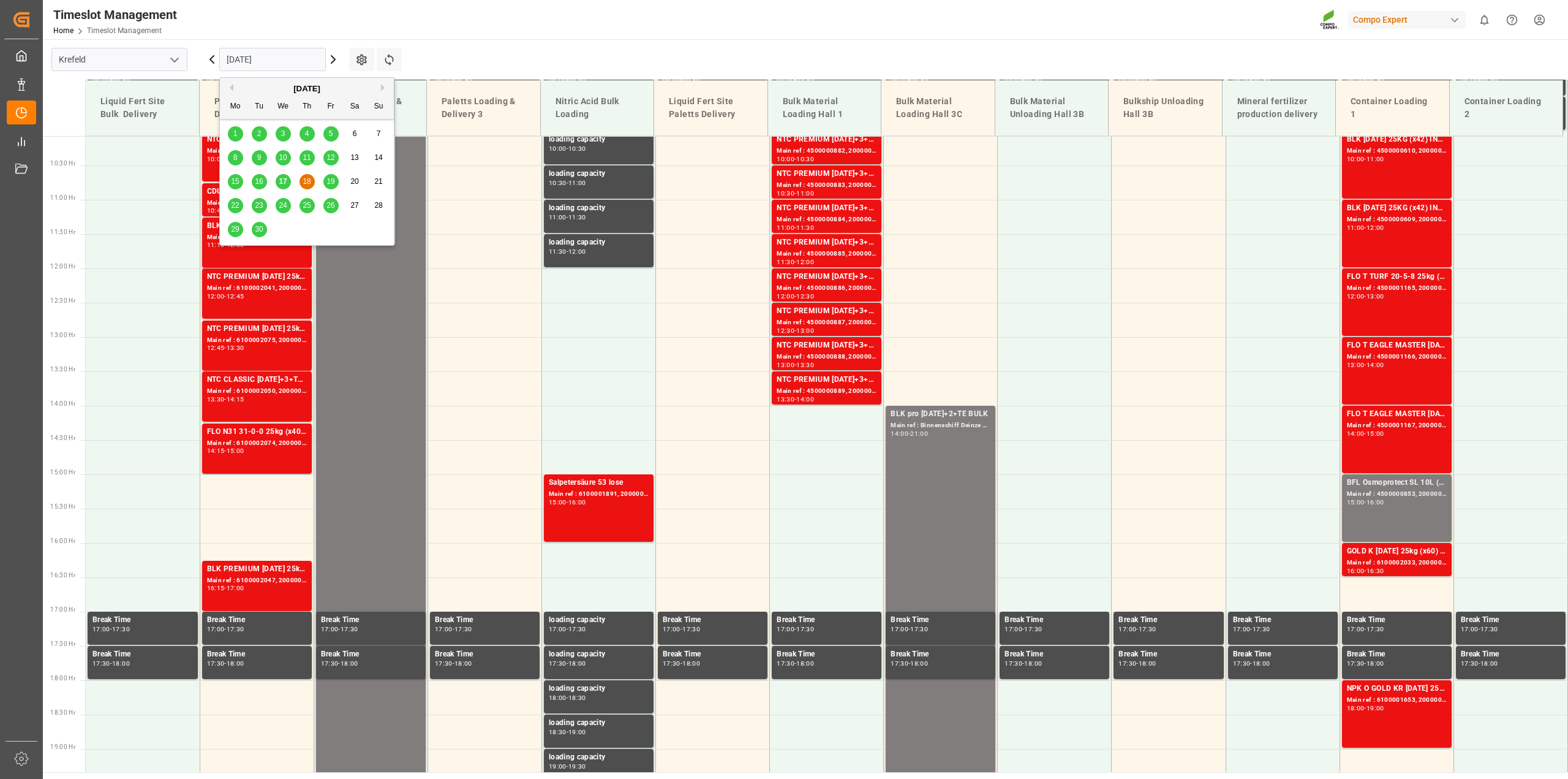
click at [331, 184] on span "19" at bounding box center [330, 181] width 8 height 9
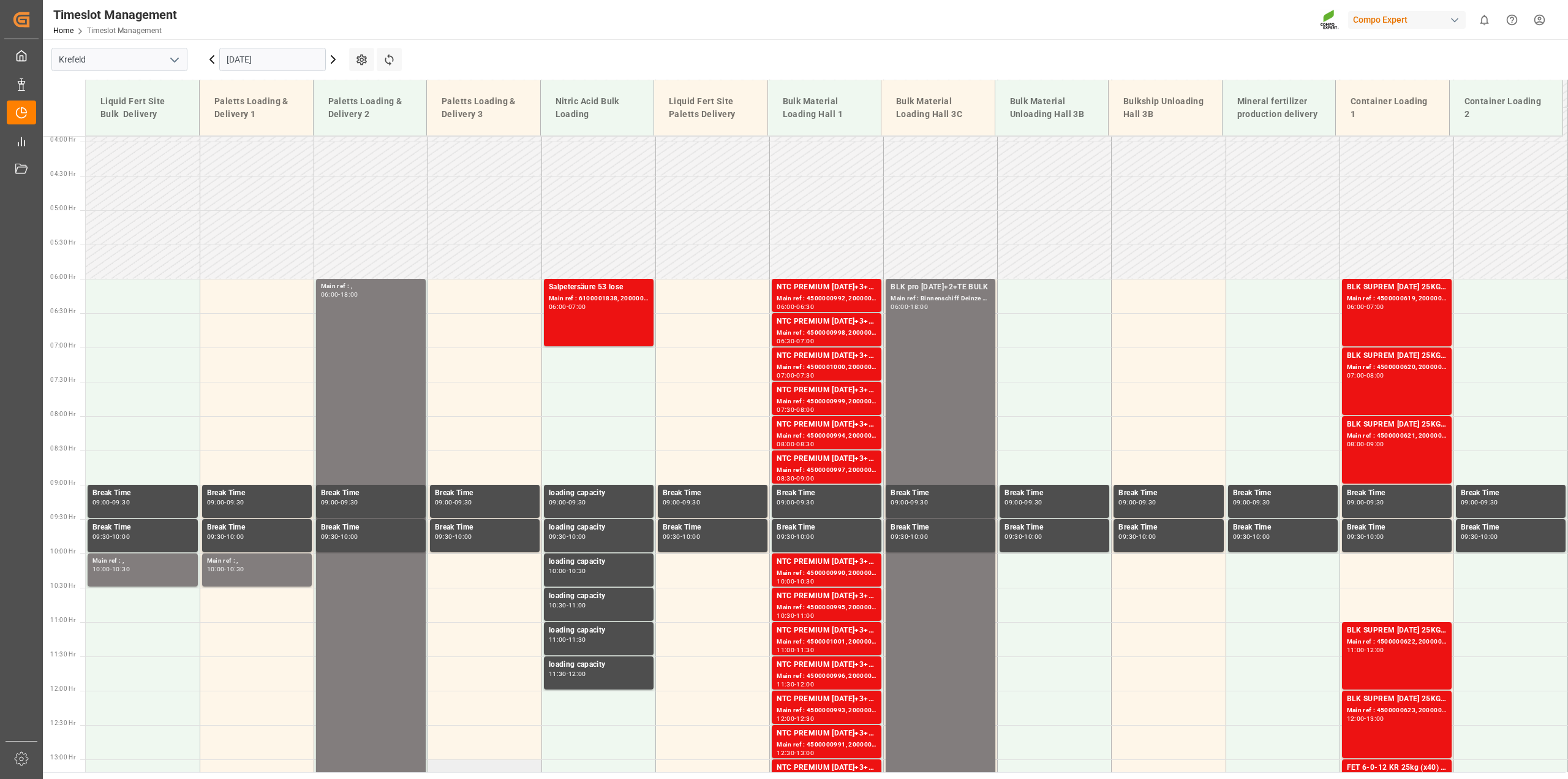
scroll to position [262, 0]
